Goal: Transaction & Acquisition: Purchase product/service

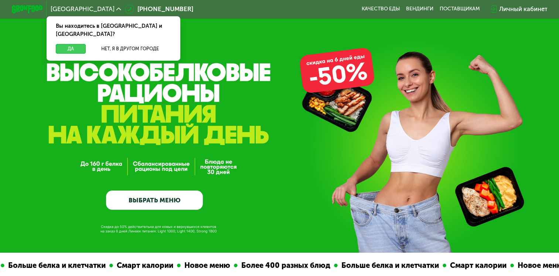
click at [65, 44] on button "Да" at bounding box center [71, 48] width 30 height 9
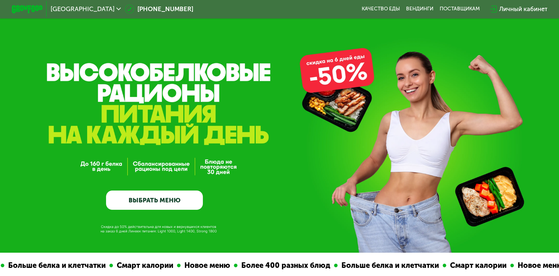
drag, startPoint x: 163, startPoint y: 197, endPoint x: 174, endPoint y: 198, distance: 10.7
click at [163, 197] on link "ВЫБРАТЬ МЕНЮ" at bounding box center [154, 200] width 97 height 20
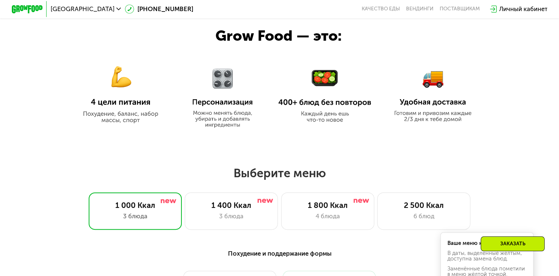
scroll to position [347, 0]
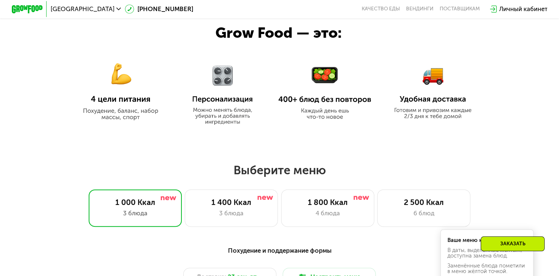
click at [370, 5] on div "Москва [PHONE_NUMBER] Качество еды [PERSON_NAME] поставщикам Личный кабинет" at bounding box center [280, 9] width 544 height 17
click at [375, 7] on link "Качество еды" at bounding box center [380, 9] width 38 height 6
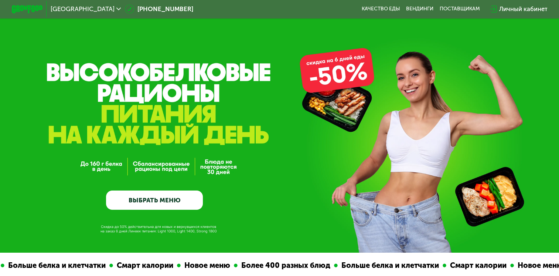
click at [167, 202] on link "ВЫБРАТЬ МЕНЮ" at bounding box center [154, 200] width 97 height 20
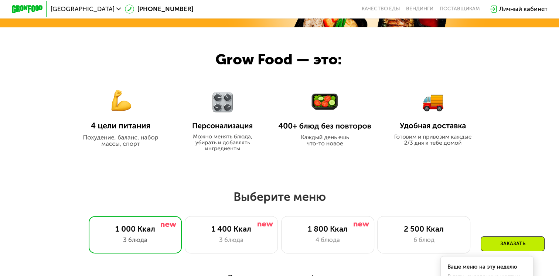
scroll to position [353, 0]
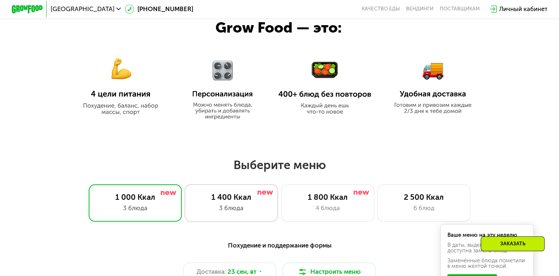
click at [225, 212] on div "3 блюда" at bounding box center [231, 207] width 77 height 9
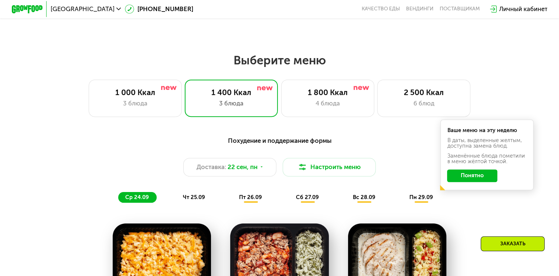
scroll to position [516, 0]
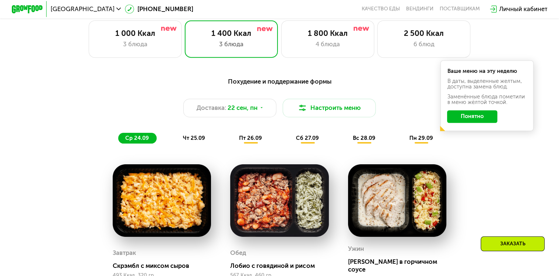
click at [468, 119] on button "Понятно" at bounding box center [472, 116] width 50 height 13
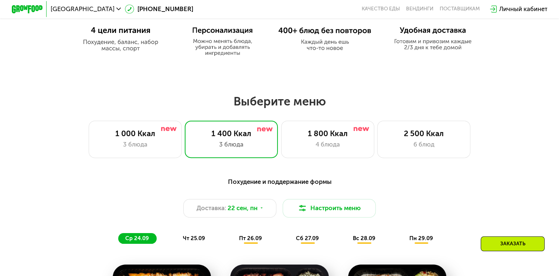
scroll to position [397, 0]
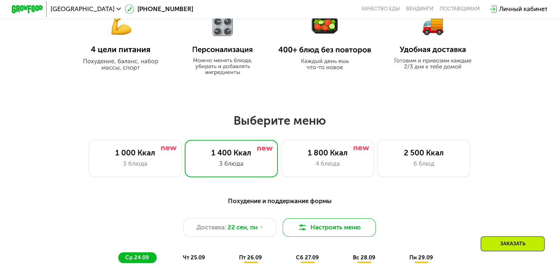
click at [313, 228] on button "Настроить меню" at bounding box center [329, 227] width 93 height 18
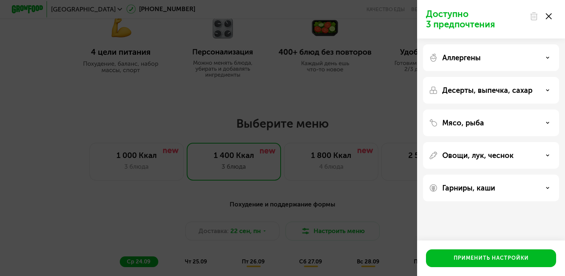
click at [542, 58] on div "Аллергены" at bounding box center [491, 57] width 124 height 9
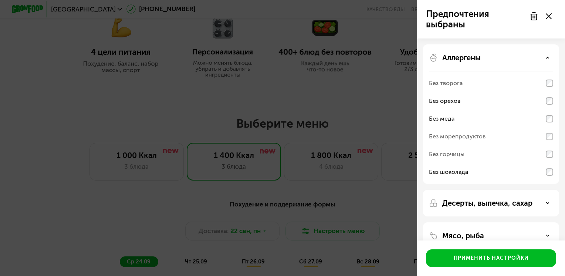
click at [546, 60] on div "Аллергены" at bounding box center [491, 57] width 124 height 9
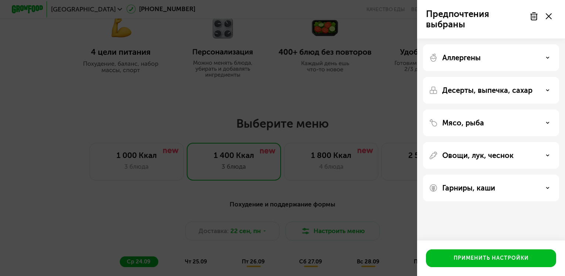
click at [545, 93] on div "Десерты, выпечка, сахар" at bounding box center [491, 90] width 124 height 9
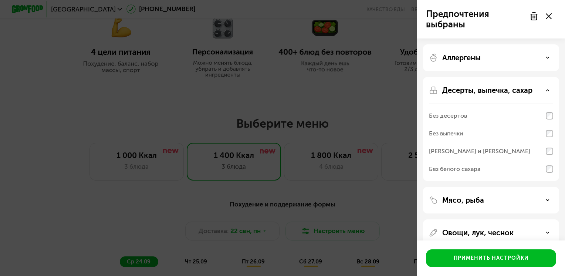
click at [446, 112] on div "Без десертов" at bounding box center [448, 115] width 38 height 9
click at [553, 112] on div "Десерты, выпечка, сахар Без десертов Без выпечки Без сэндвичей и круассанов Без…" at bounding box center [491, 129] width 136 height 104
drag, startPoint x: 553, startPoint y: 112, endPoint x: 548, endPoint y: 92, distance: 20.8
click at [548, 92] on div "Десерты, выпечка, сахар" at bounding box center [491, 90] width 124 height 9
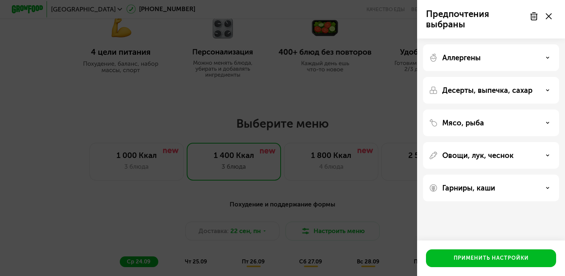
click at [547, 62] on div "Аллергены" at bounding box center [491, 57] width 136 height 27
click at [546, 57] on icon at bounding box center [547, 58] width 4 height 4
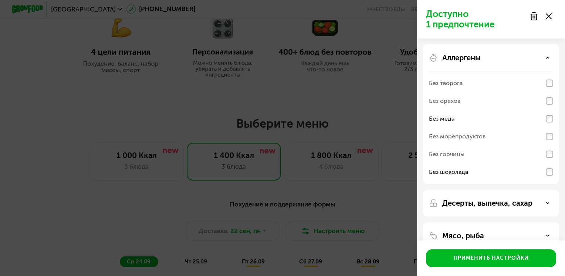
click at [547, 122] on div "Без меда" at bounding box center [491, 119] width 124 height 18
click at [544, 58] on div "Аллергены" at bounding box center [491, 57] width 124 height 9
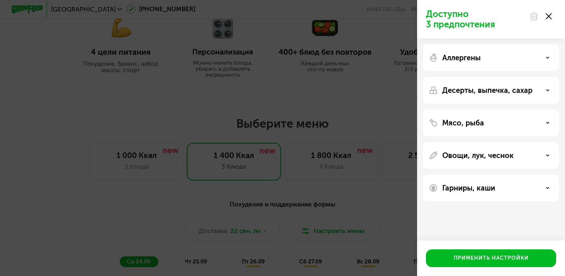
click at [546, 91] on icon at bounding box center [547, 90] width 4 height 4
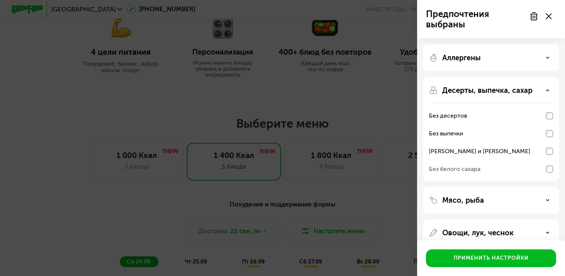
click at [547, 91] on icon at bounding box center [547, 90] width 4 height 4
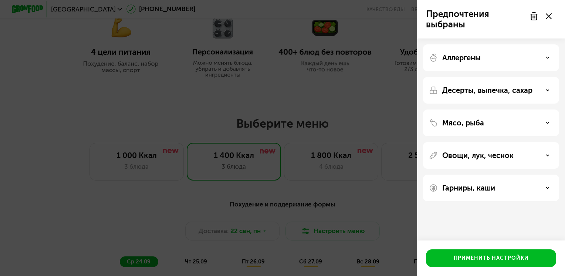
click at [546, 17] on icon at bounding box center [548, 16] width 6 height 6
